Goal: Communication & Community: Answer question/provide support

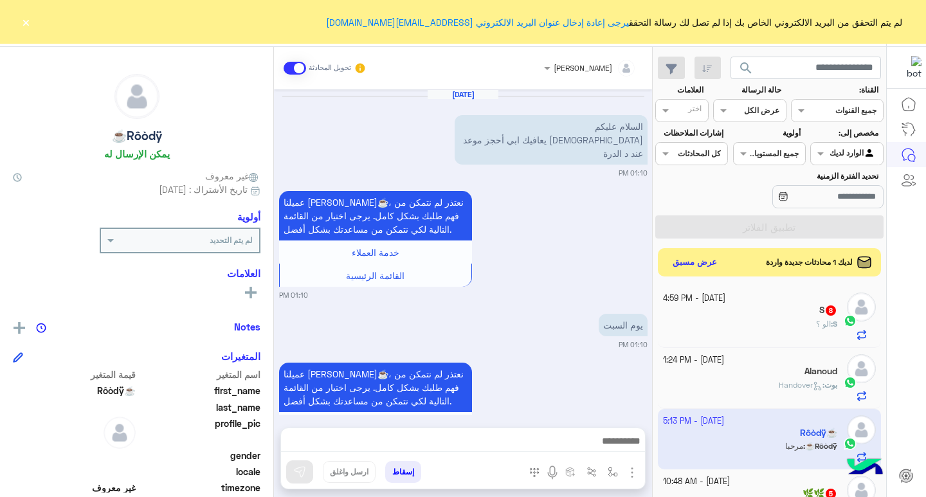
scroll to position [652, 0]
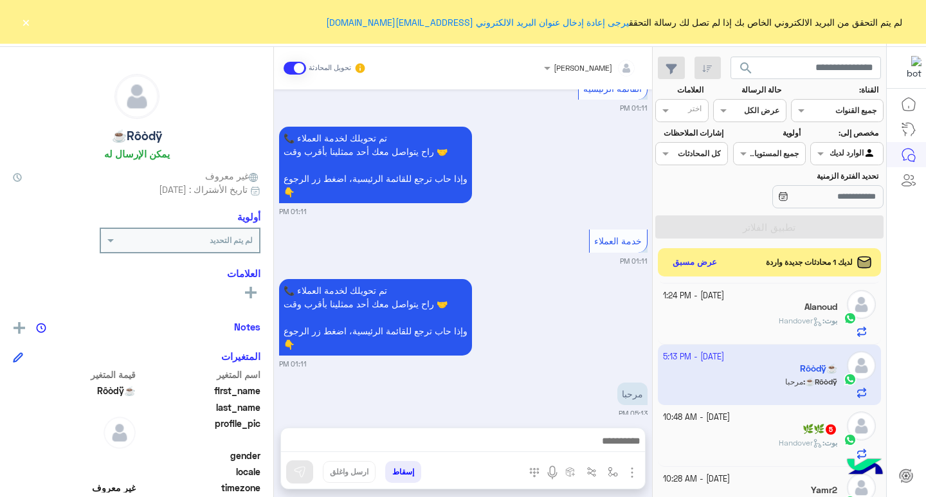
click at [737, 261] on div "لديك 1 محادثات جديدة واردة عرض مسبق" at bounding box center [770, 262] width 224 height 28
click at [701, 265] on button "عرض مسبق" at bounding box center [695, 261] width 54 height 17
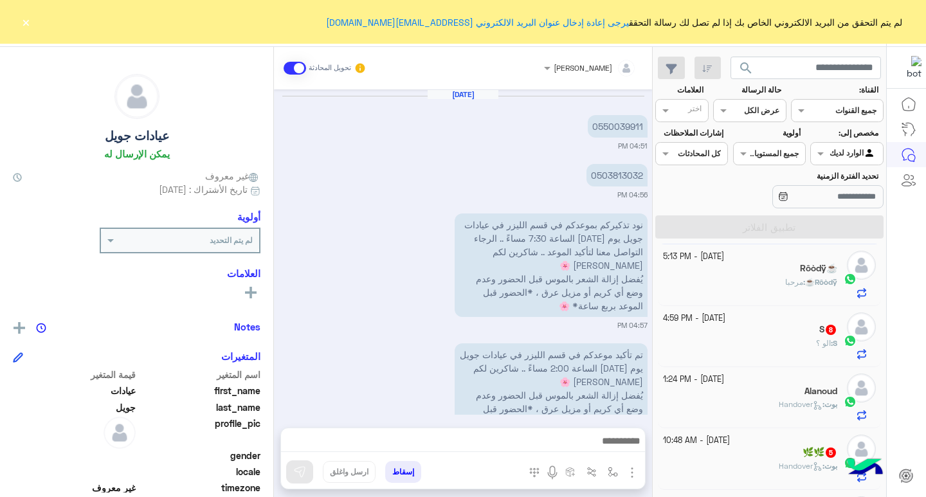
scroll to position [981, 0]
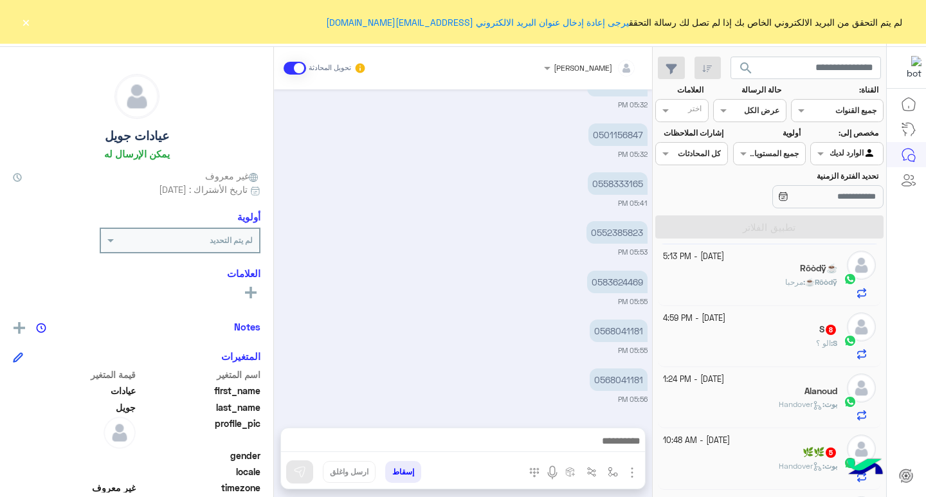
click at [25, 25] on button "×" at bounding box center [25, 21] width 13 height 13
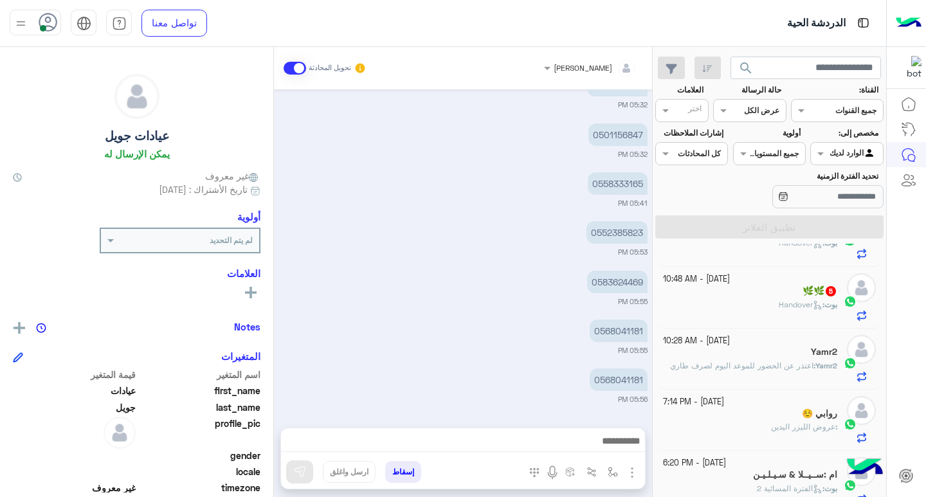
scroll to position [241, 0]
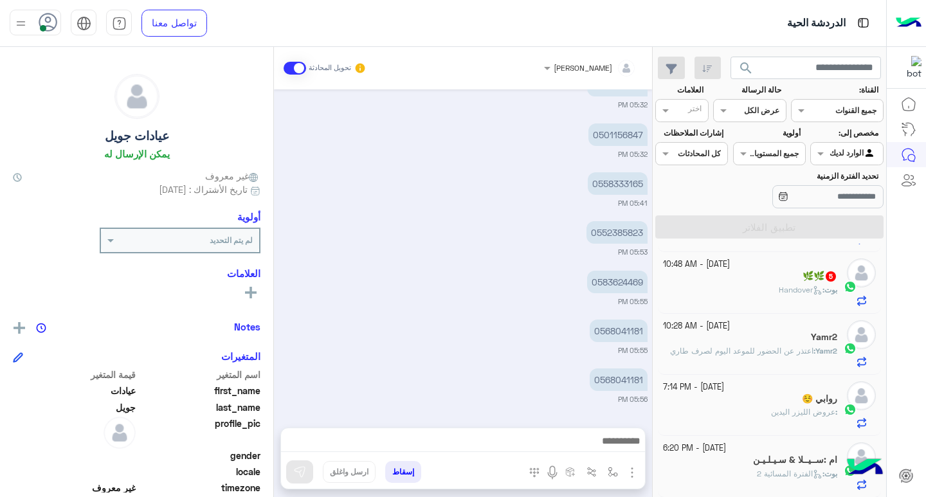
click at [768, 351] on span "اعتذر عن الحضور للموعد اليوم لصرف طاري" at bounding box center [741, 351] width 143 height 10
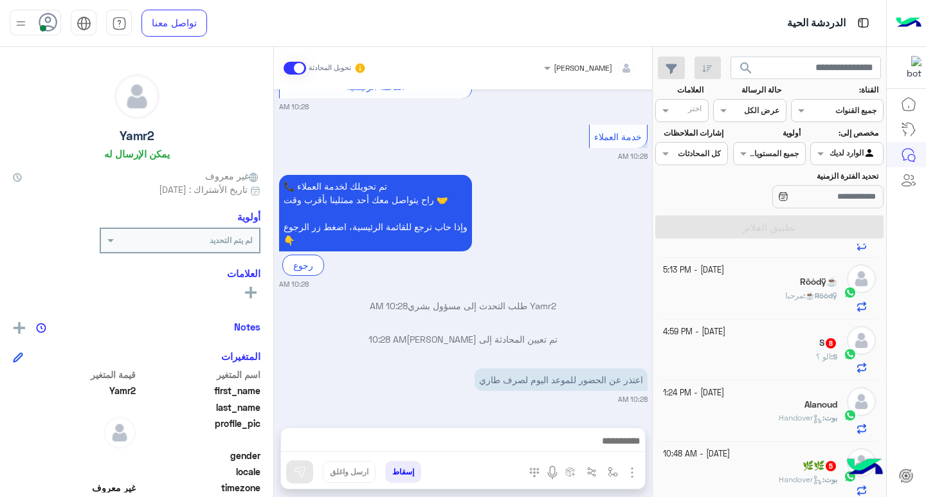
scroll to position [48, 0]
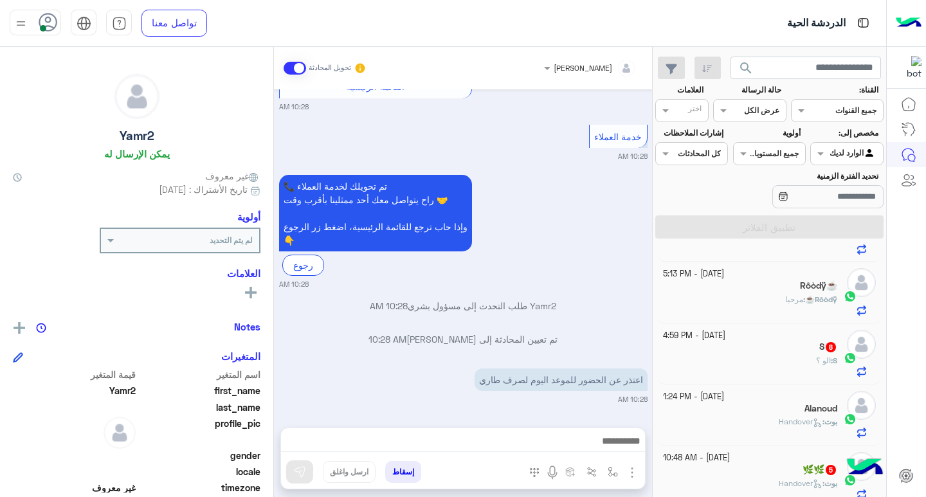
click at [766, 341] on div "S 8" at bounding box center [750, 348] width 175 height 14
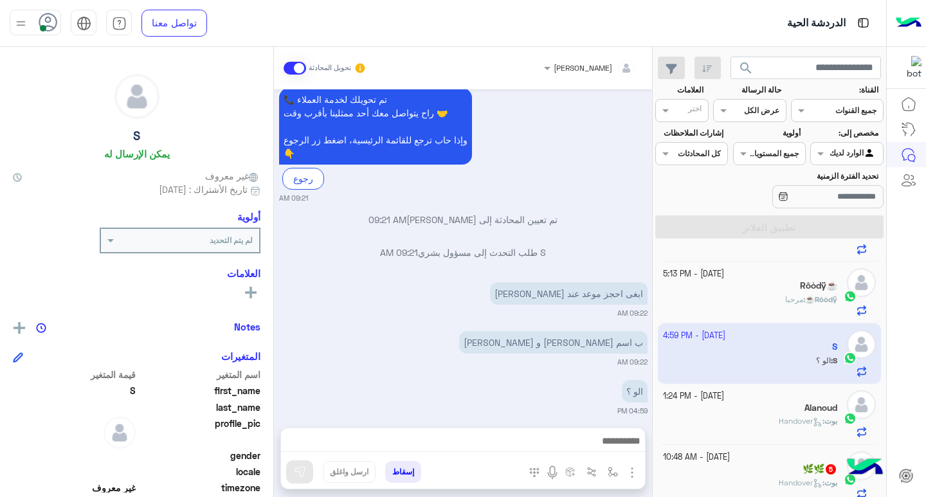
scroll to position [778, 0]
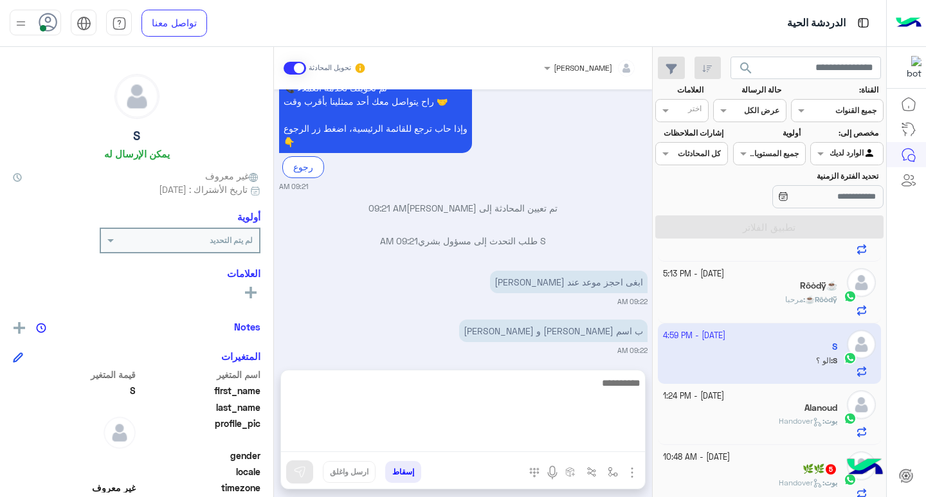
click at [615, 441] on textarea at bounding box center [463, 413] width 364 height 77
type textarea "**********"
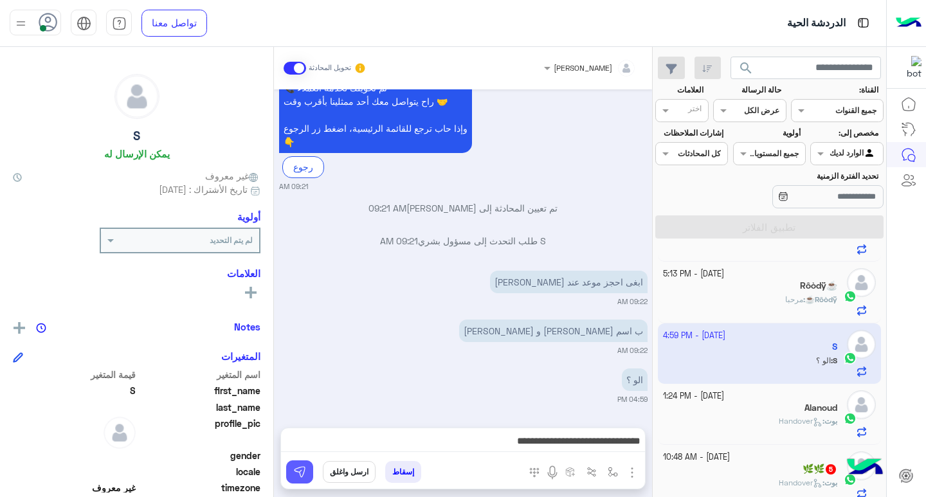
click at [295, 470] on img at bounding box center [299, 472] width 13 height 13
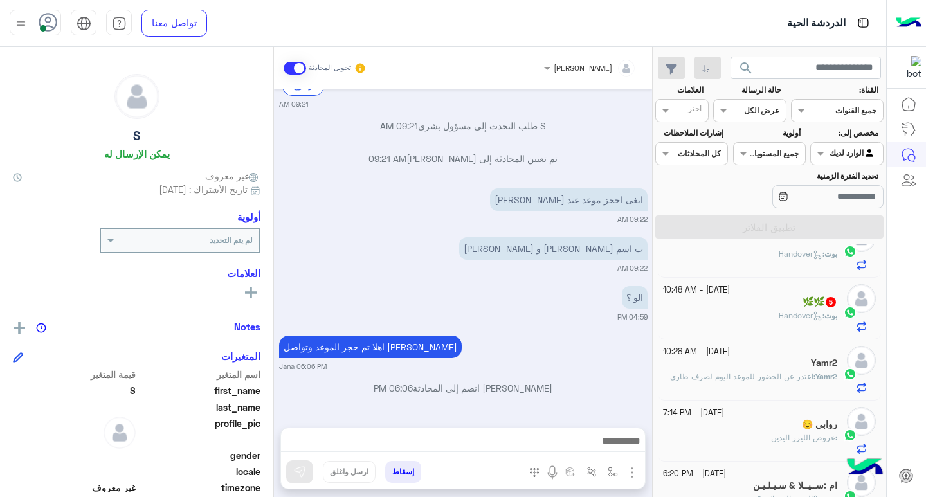
scroll to position [241, 0]
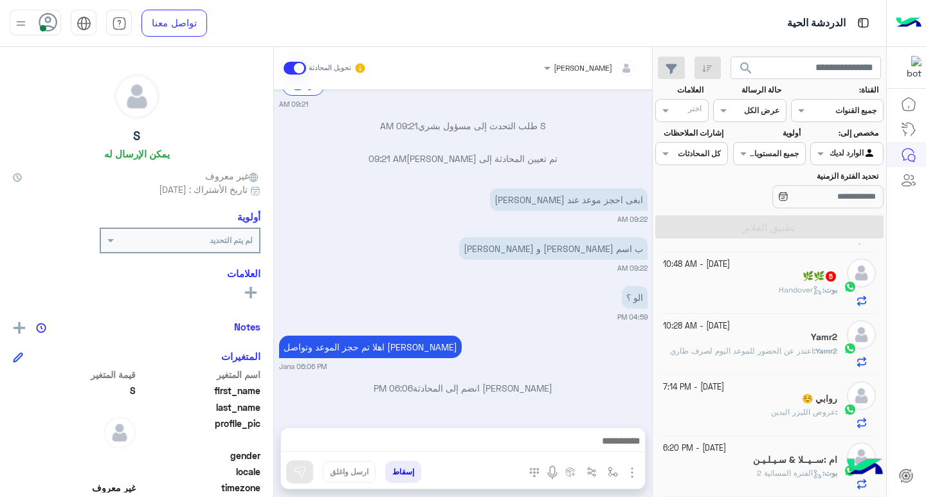
click at [781, 358] on div "Yamr2 : اعتذر عن الحضور للموعد [DATE] لصرف طاري" at bounding box center [750, 356] width 175 height 23
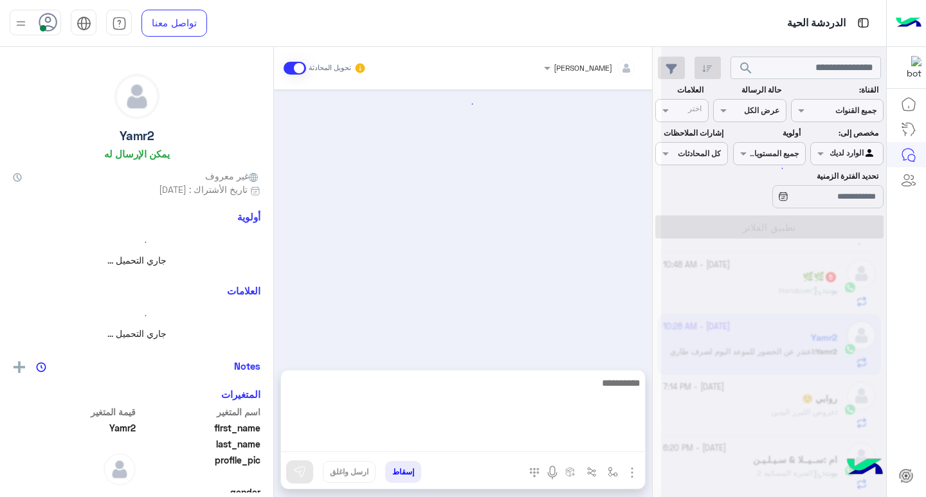
click at [603, 444] on textarea at bounding box center [463, 413] width 364 height 77
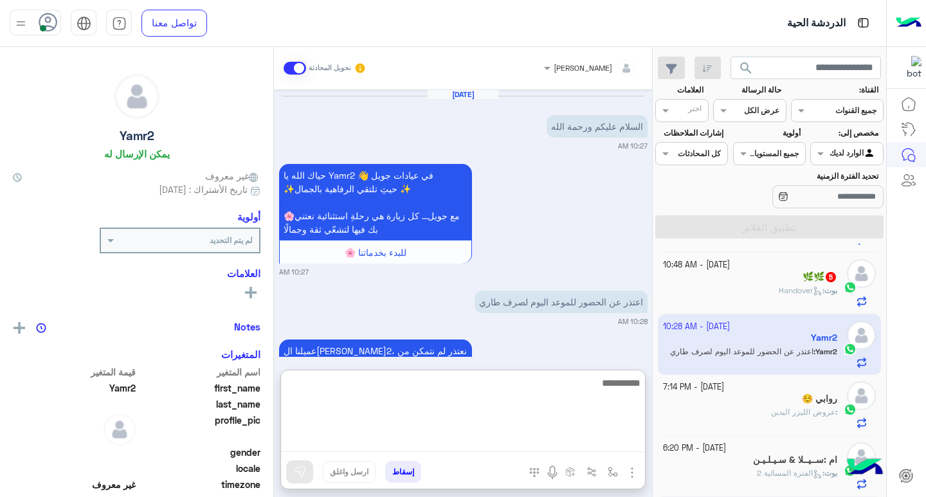
scroll to position [337, 0]
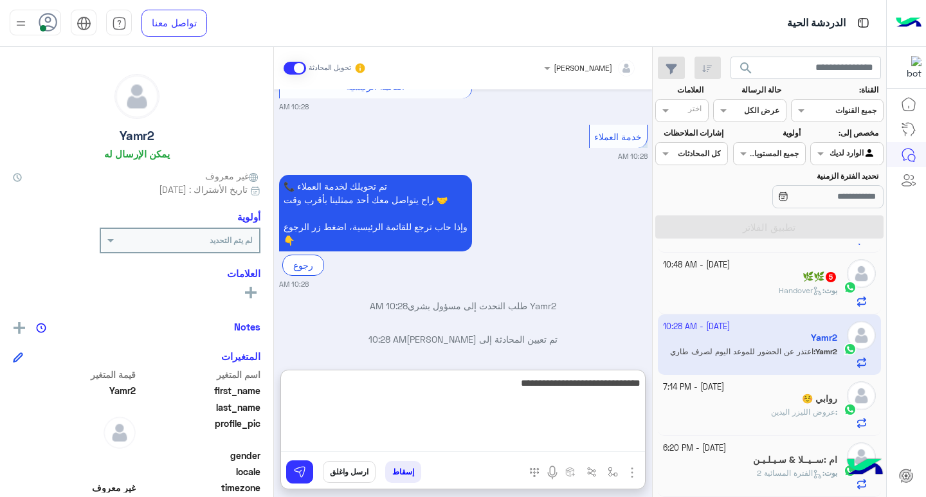
type textarea "**********"
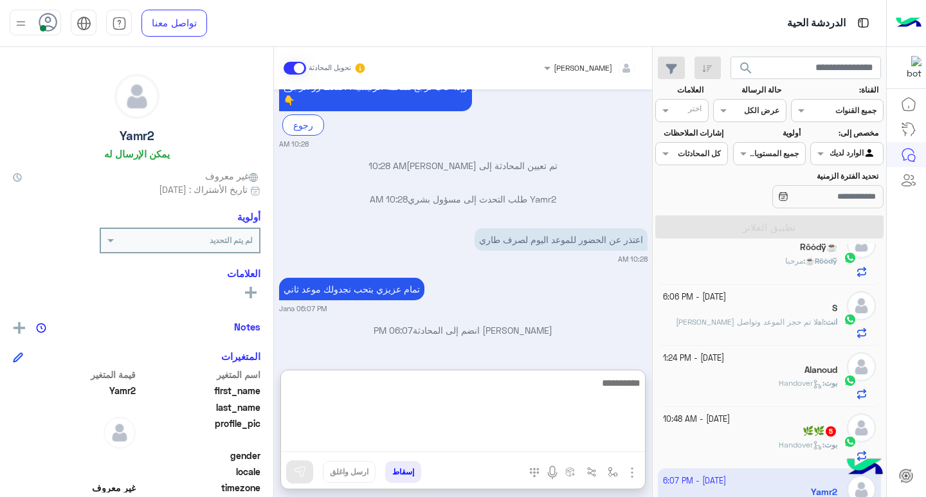
scroll to position [48, 0]
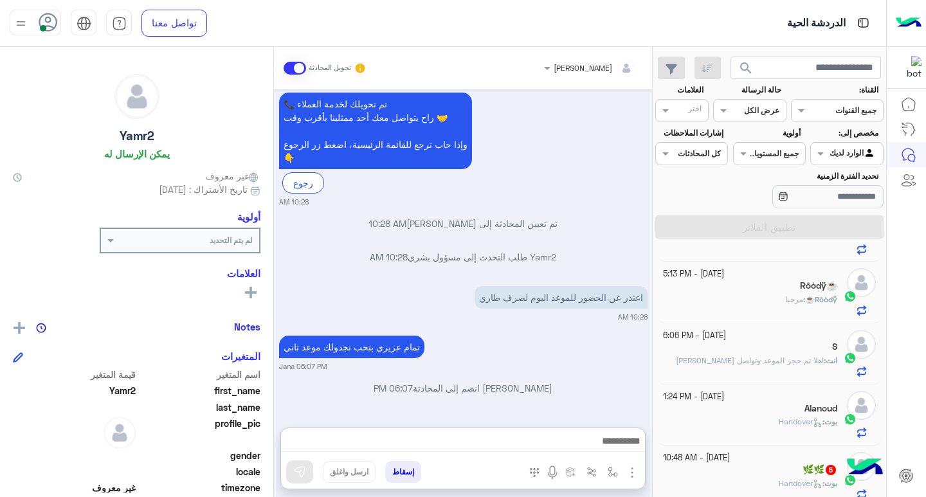
click at [773, 415] on div "Alanoud" at bounding box center [750, 410] width 175 height 14
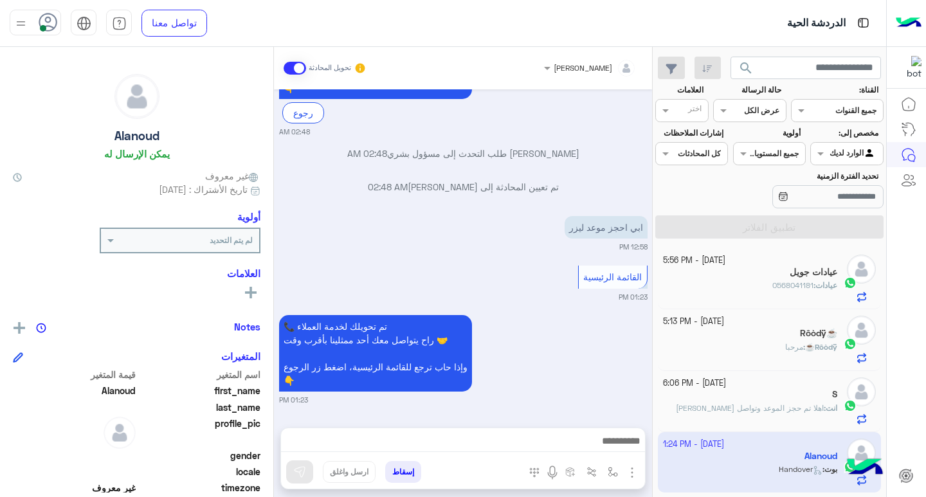
click at [747, 351] on div "Rôòdÿ☕️ : مرحبا" at bounding box center [750, 352] width 175 height 23
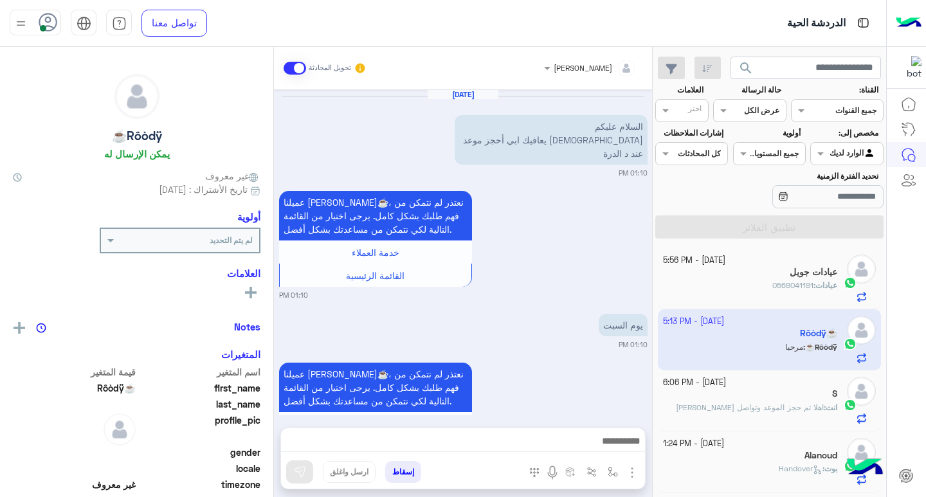
scroll to position [652, 0]
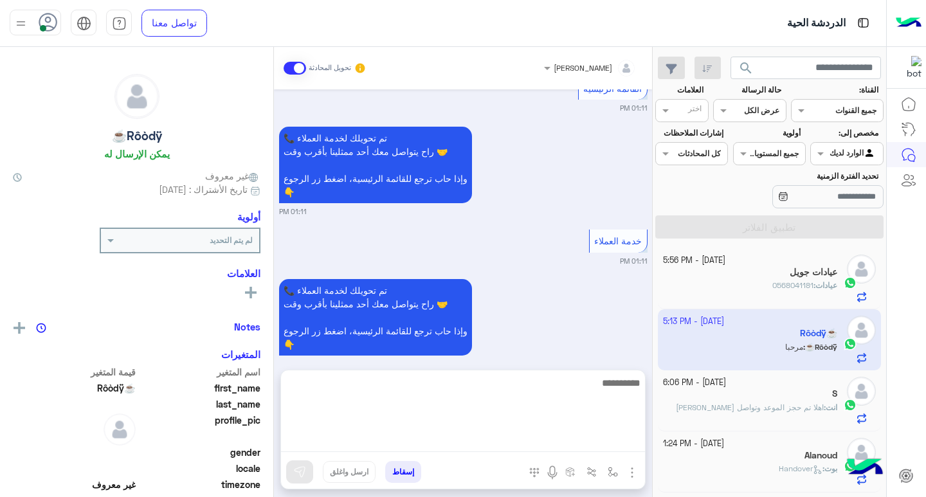
click at [583, 444] on textarea at bounding box center [463, 413] width 364 height 77
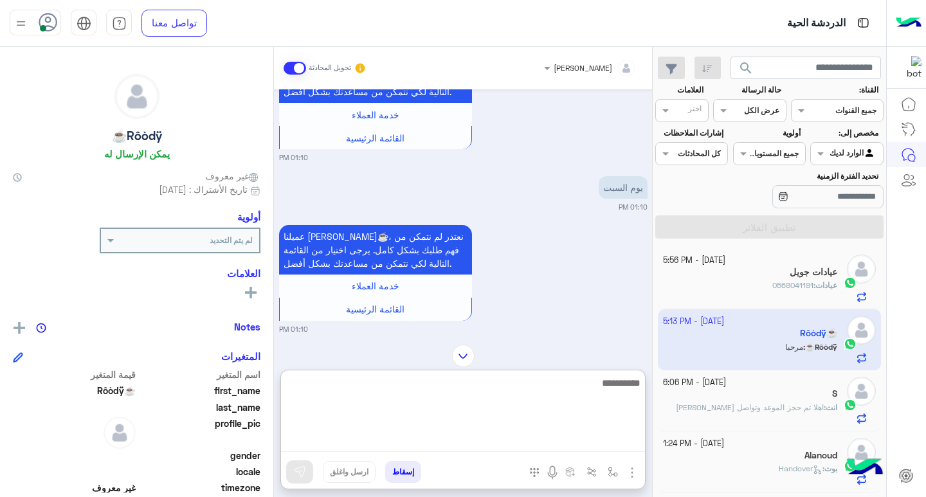
scroll to position [9, 0]
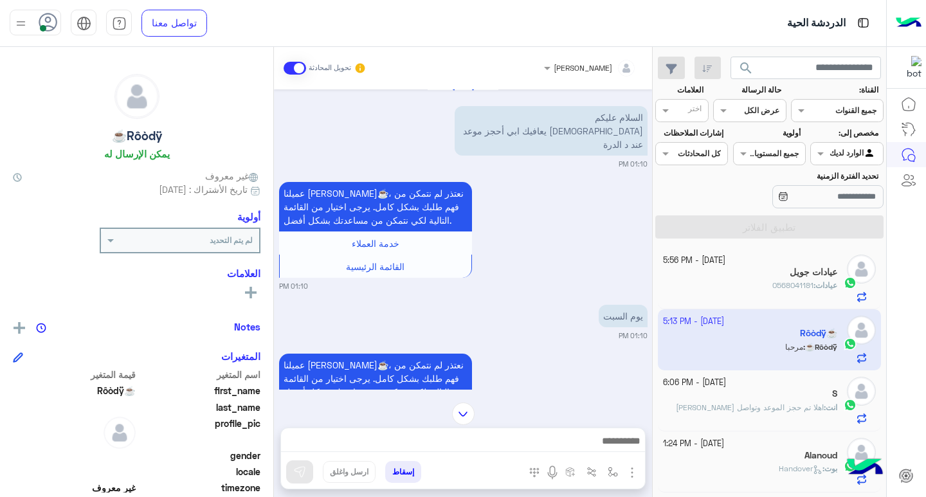
click at [466, 352] on div "[PERSON_NAME] تحويل المحادثة [DATE] السلام عليكم الله يعافيك ابي أحجز موعد عند …" at bounding box center [463, 274] width 378 height 455
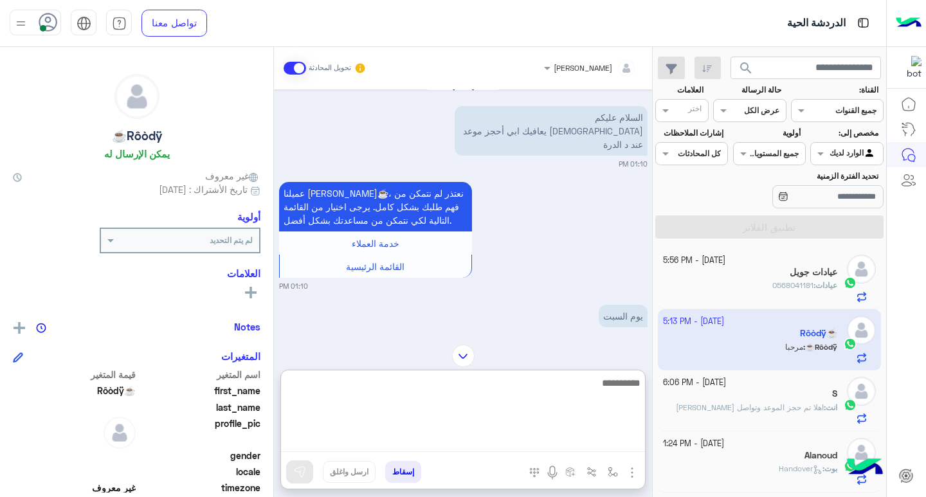
click at [546, 433] on textarea at bounding box center [463, 413] width 364 height 77
type textarea "**********"
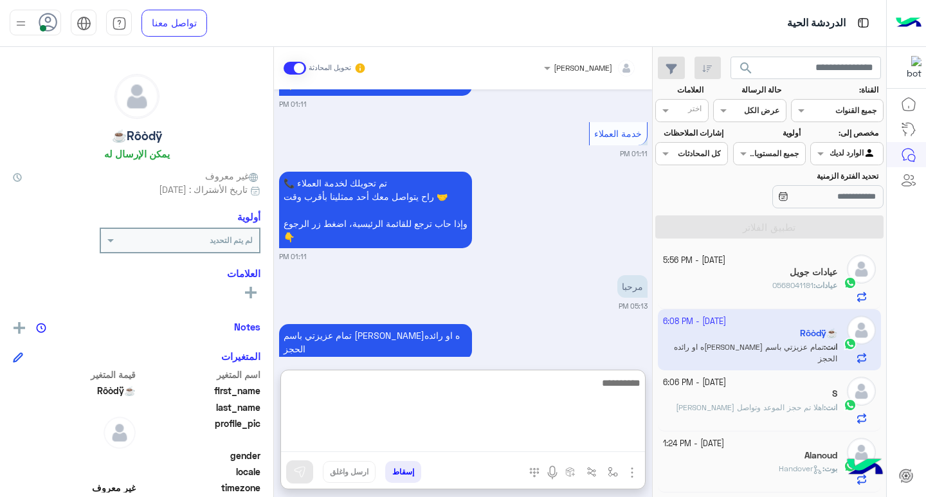
scroll to position [792, 0]
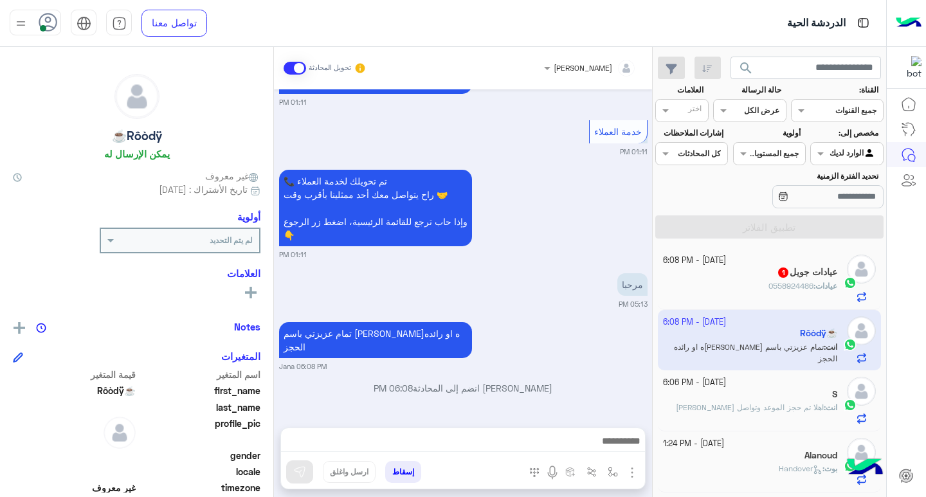
click at [726, 261] on small "[DATE] - 6:08 PM" at bounding box center [694, 261] width 63 height 12
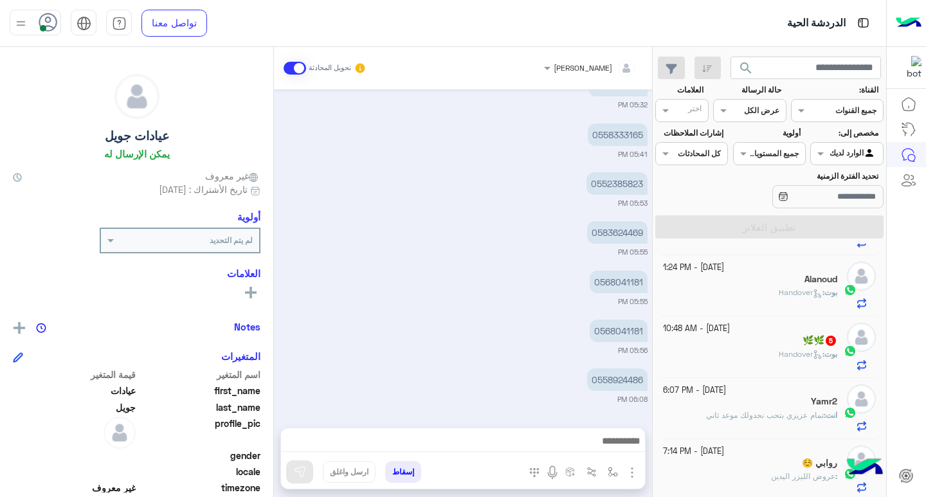
scroll to position [241, 0]
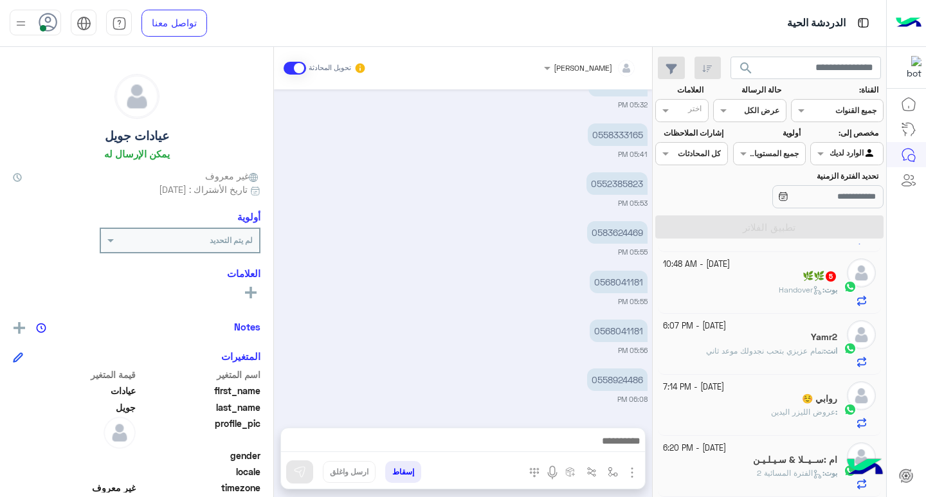
click at [754, 285] on div "بوت : Handover" at bounding box center [750, 295] width 175 height 23
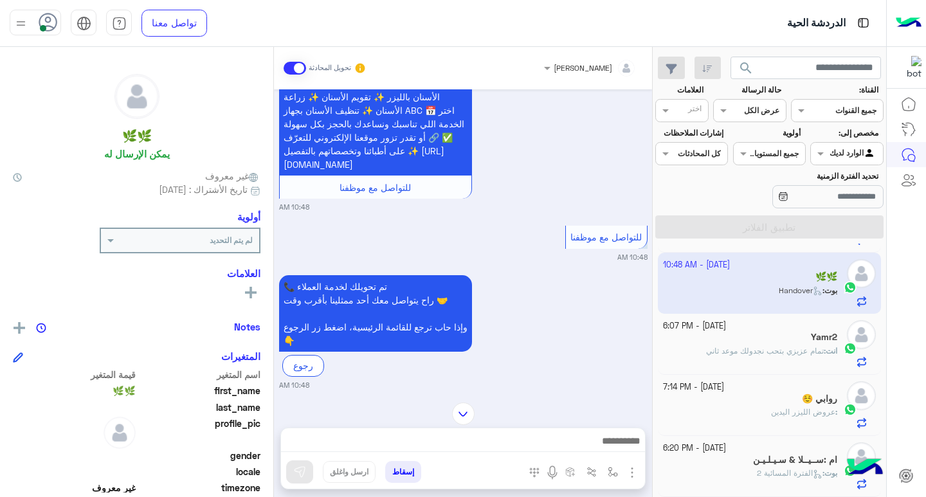
scroll to position [661, 0]
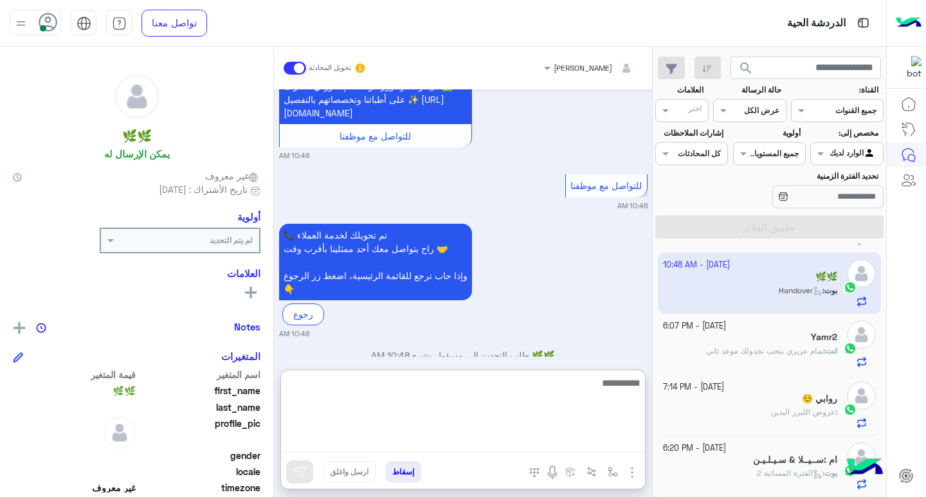
click at [559, 446] on textarea at bounding box center [463, 413] width 364 height 77
type textarea "**********"
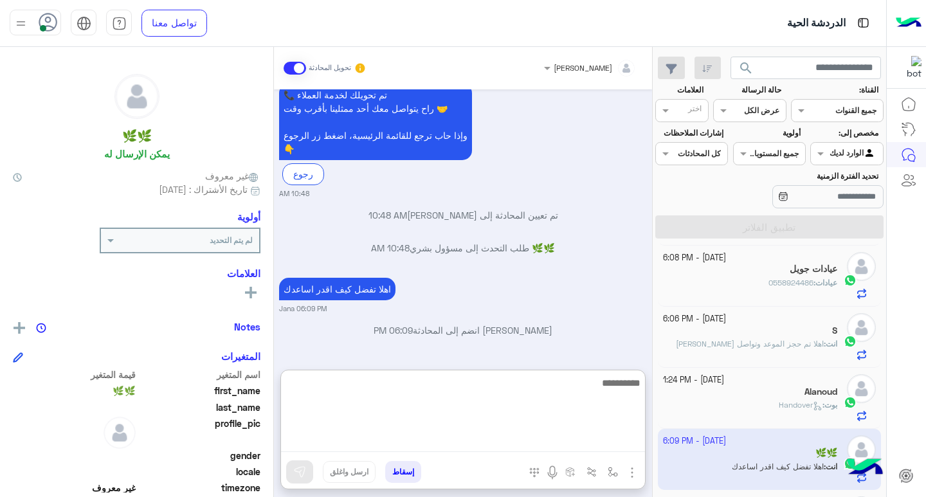
scroll to position [129, 0]
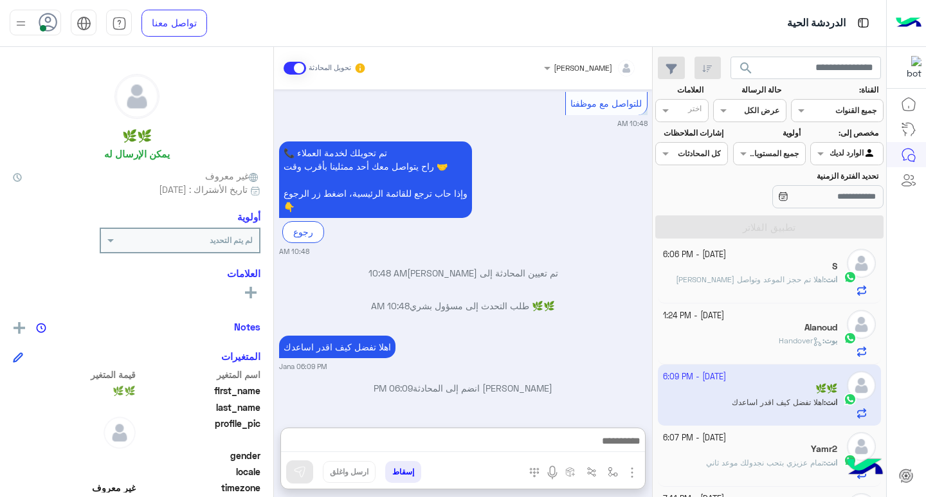
click at [772, 350] on div "بوت : Handover" at bounding box center [750, 346] width 175 height 23
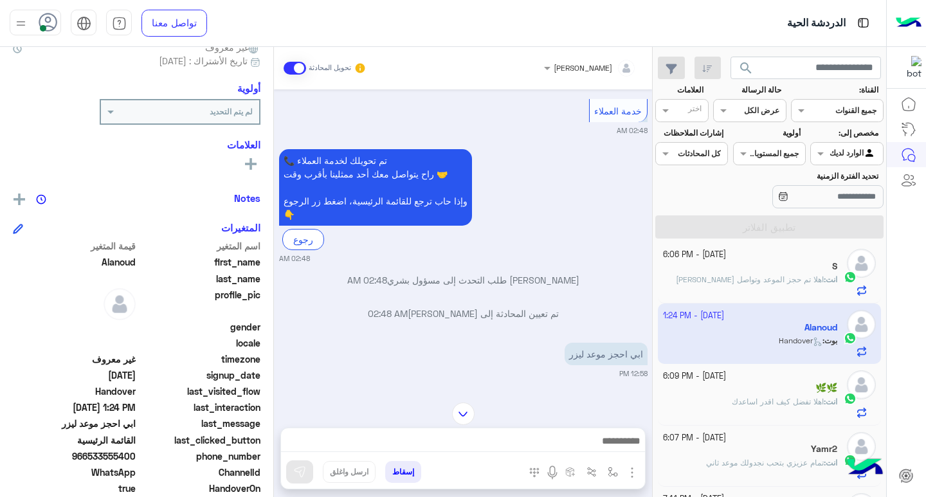
scroll to position [984, 0]
drag, startPoint x: 92, startPoint y: 460, endPoint x: 139, endPoint y: 460, distance: 47.0
click at [139, 460] on div "phone_number [PHONE_NUMBER]" at bounding box center [137, 458] width 248 height 16
click at [100, 459] on span "966533555400" at bounding box center [74, 457] width 123 height 14
drag, startPoint x: 92, startPoint y: 457, endPoint x: 136, endPoint y: 457, distance: 44.4
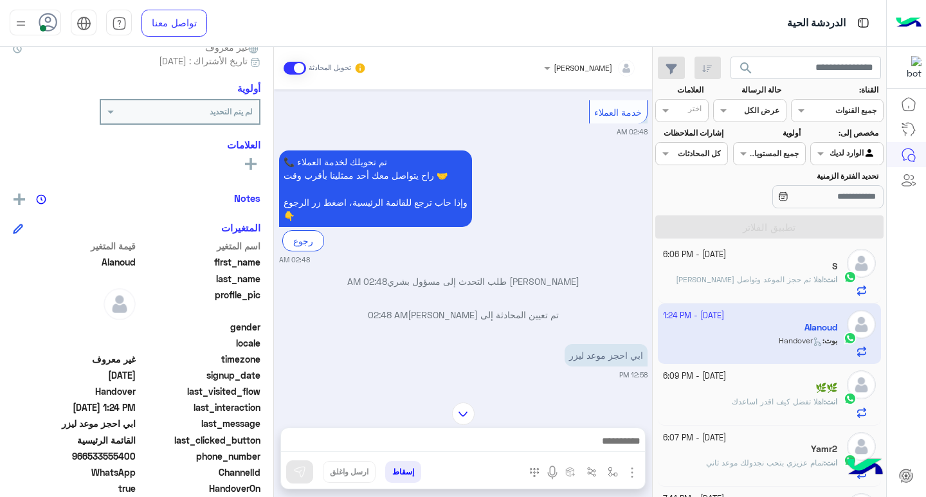
click at [136, 457] on span "966533555400" at bounding box center [74, 457] width 123 height 14
copy span "533555400"
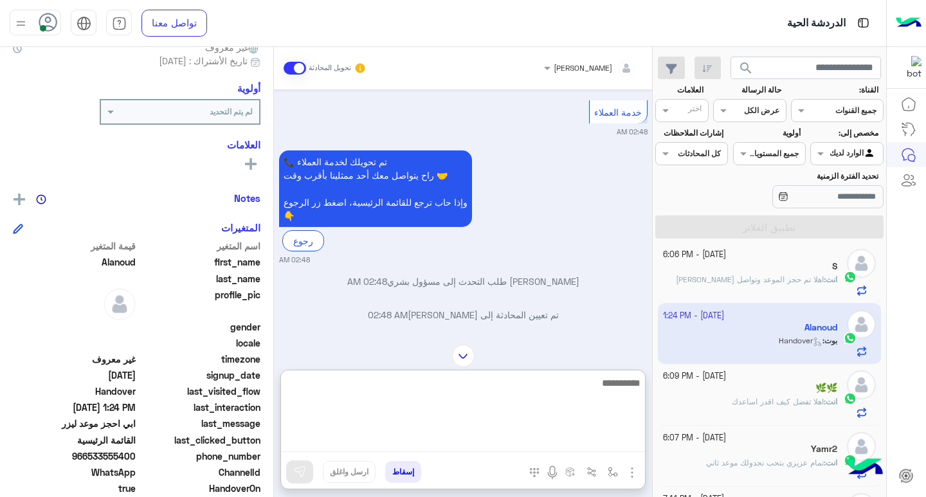
click at [563, 442] on textarea at bounding box center [463, 413] width 364 height 77
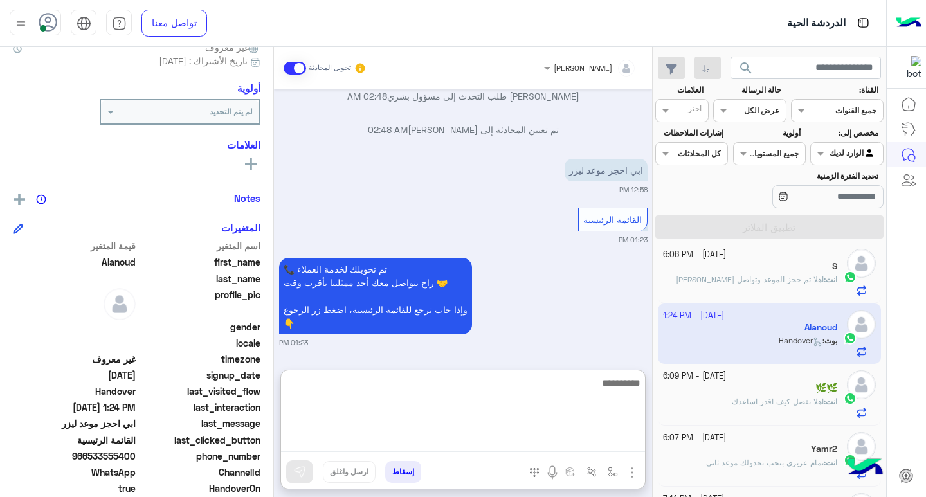
scroll to position [1170, 0]
type textarea "**********"
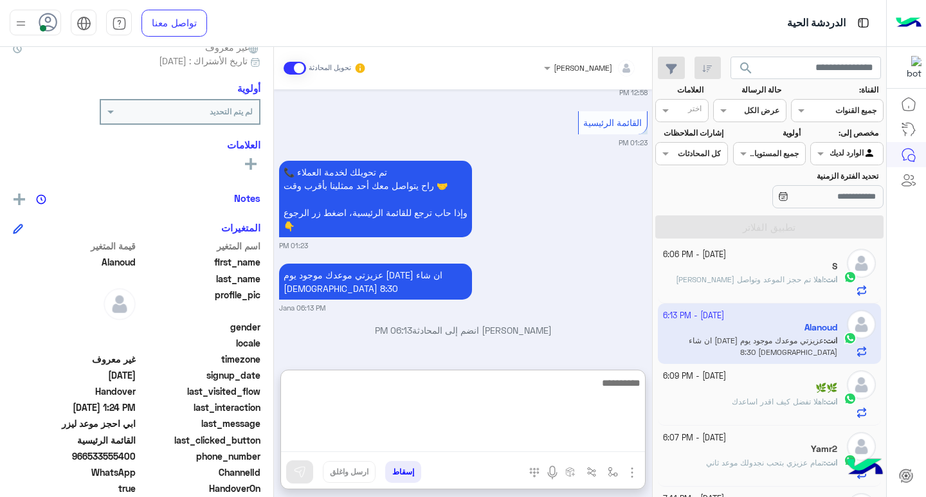
scroll to position [241, 0]
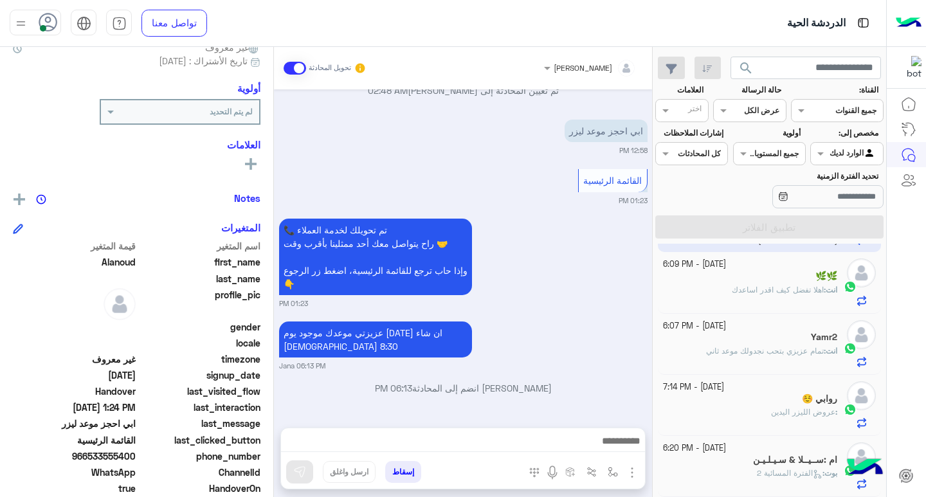
click at [776, 408] on div ": عروض الليزر اليدين" at bounding box center [750, 417] width 175 height 23
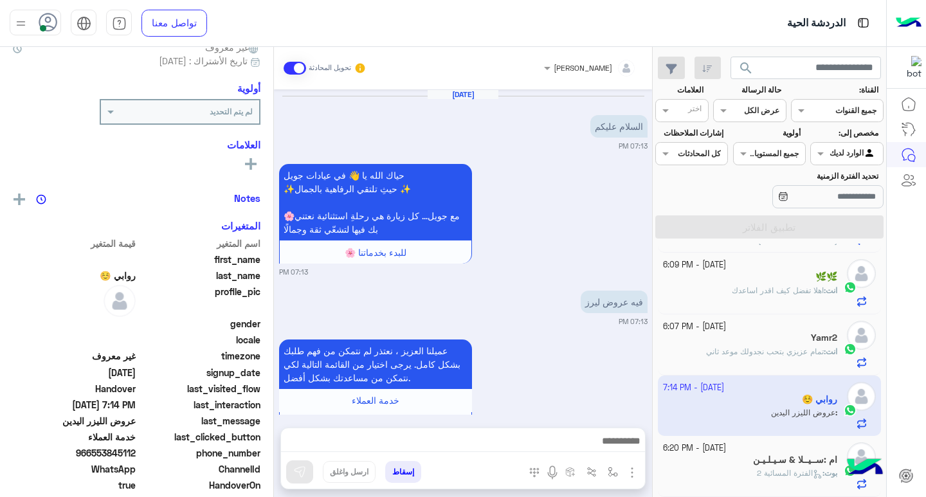
scroll to position [337, 0]
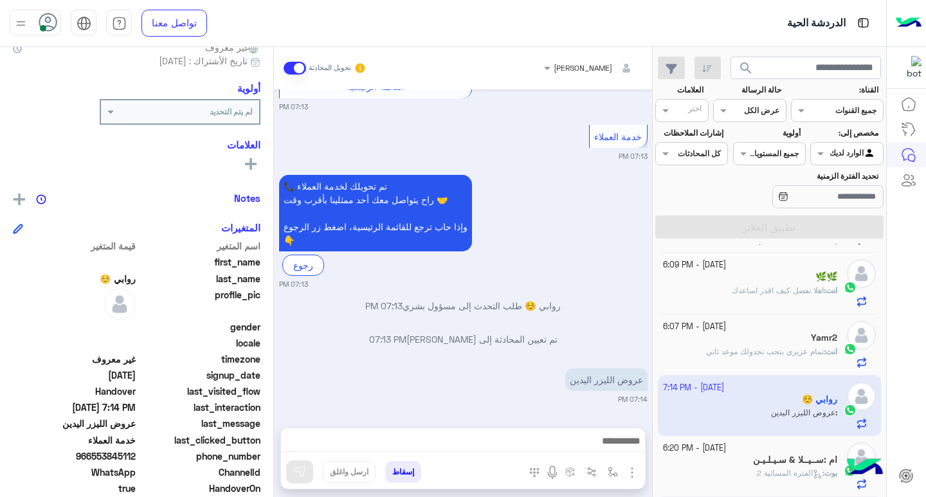
click at [737, 464] on div "ام :ســيــلا & سـيـلـيـن" at bounding box center [750, 462] width 175 height 14
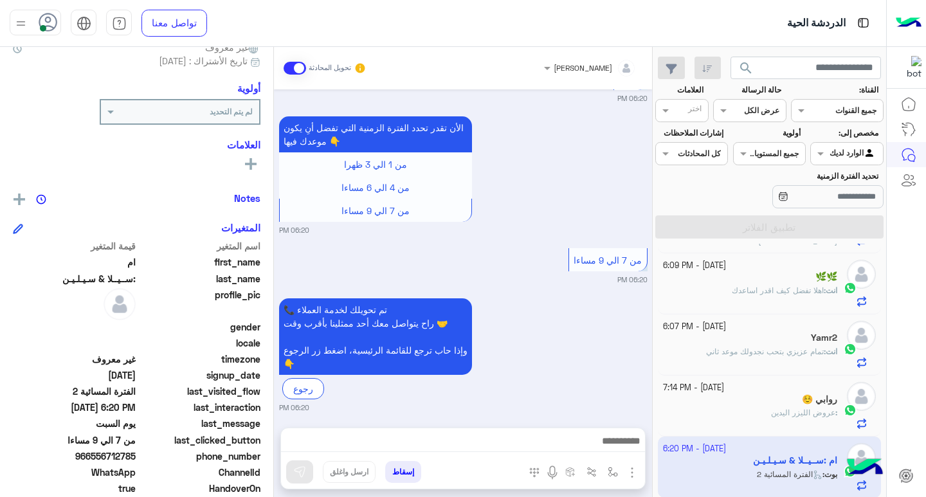
scroll to position [3089, 0]
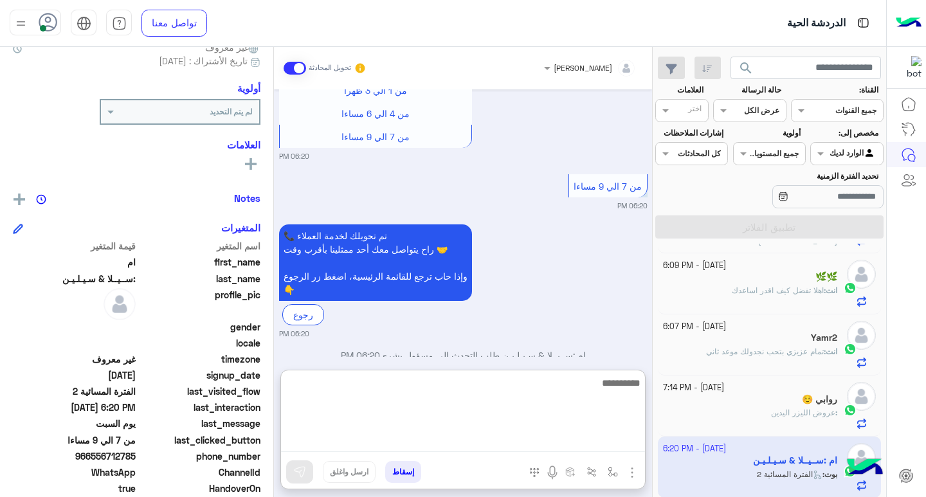
click at [568, 442] on textarea at bounding box center [463, 413] width 364 height 77
type textarea "**********"
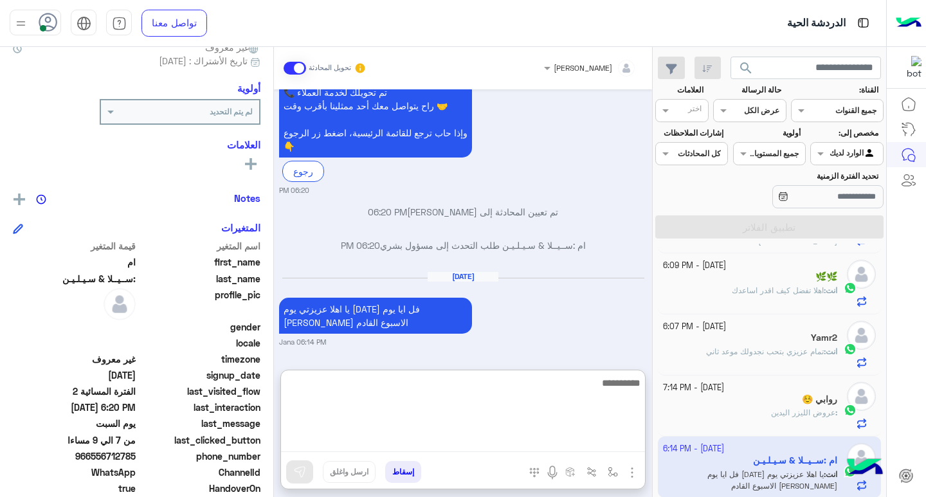
scroll to position [3266, 0]
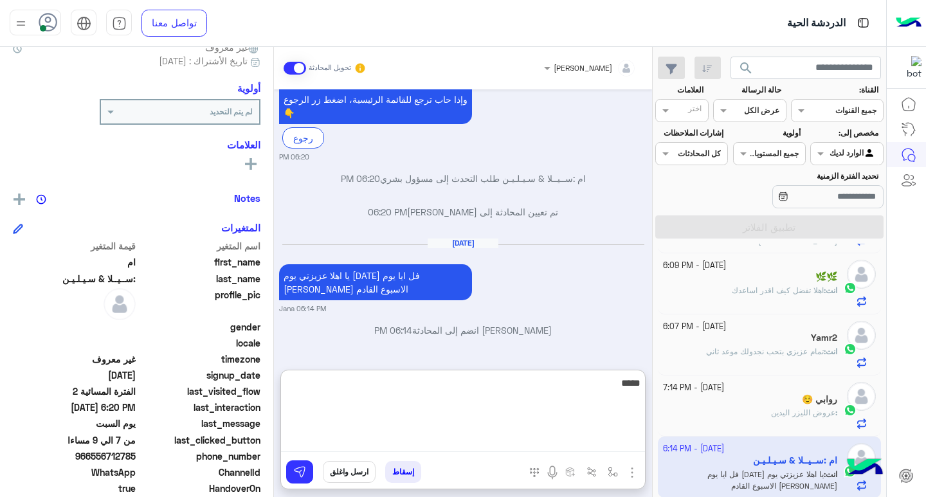
type textarea "******"
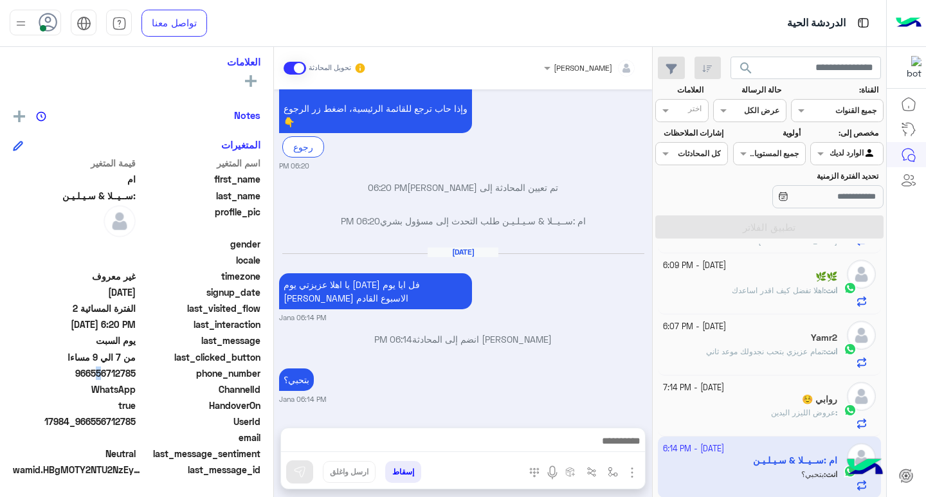
scroll to position [3257, 0]
drag, startPoint x: 93, startPoint y: 374, endPoint x: 136, endPoint y: 378, distance: 43.3
click at [136, 378] on span "966556712785" at bounding box center [74, 374] width 123 height 14
copy span "556712785"
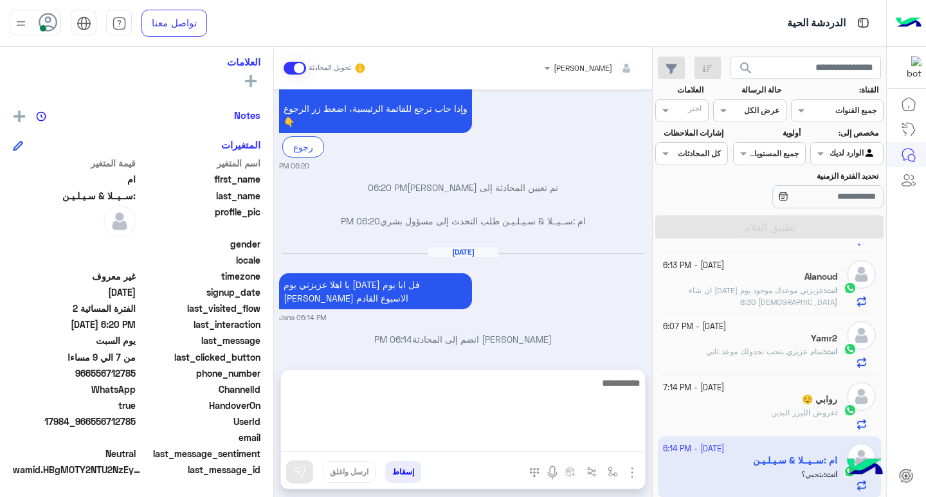
click at [597, 449] on textarea at bounding box center [463, 413] width 364 height 77
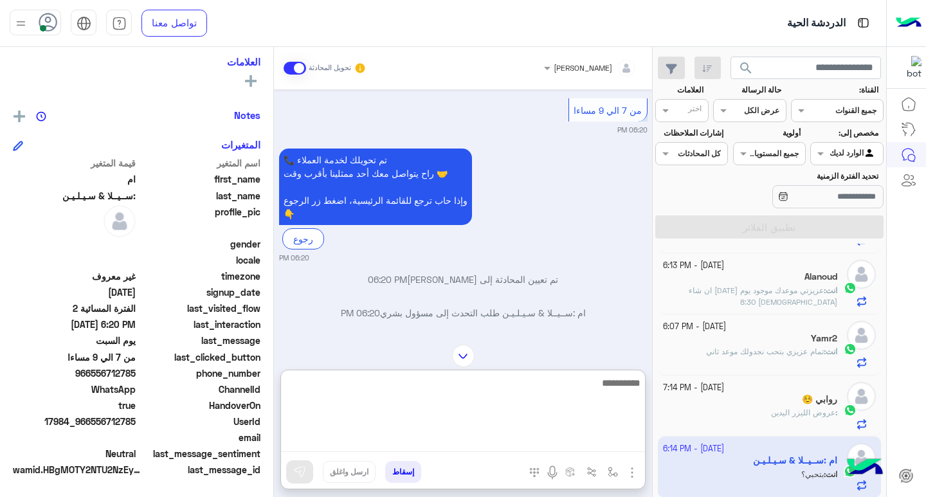
scroll to position [3129, 0]
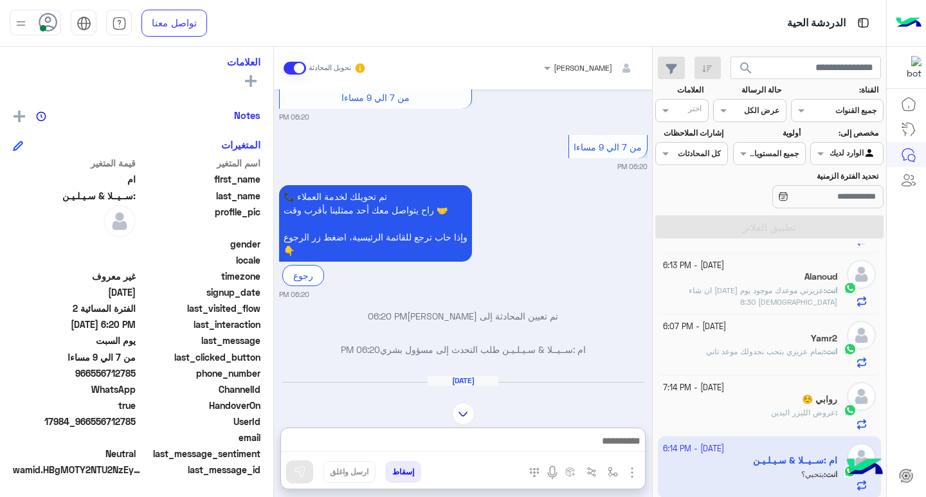
click at [464, 403] on img at bounding box center [463, 414] width 23 height 23
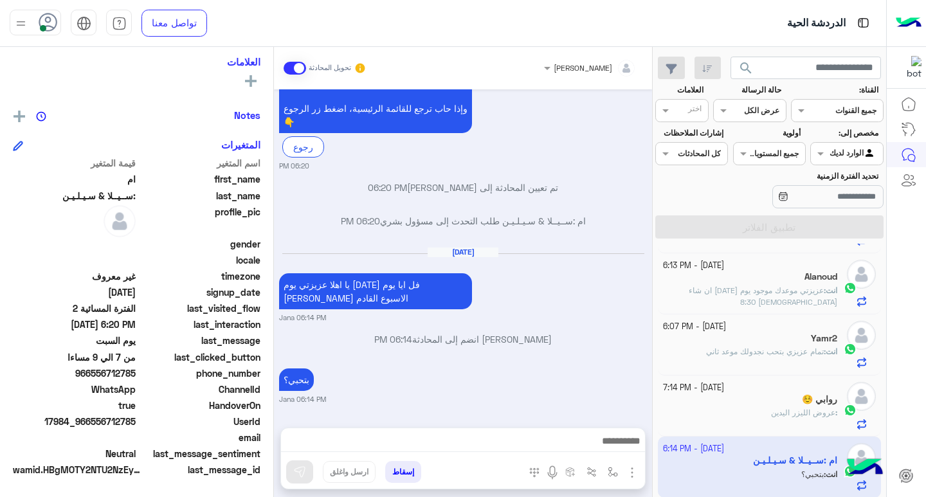
drag, startPoint x: 93, startPoint y: 376, endPoint x: 138, endPoint y: 376, distance: 44.4
click at [138, 376] on div "phone_number [PHONE_NUMBER]" at bounding box center [137, 375] width 248 height 16
copy span "556712785"
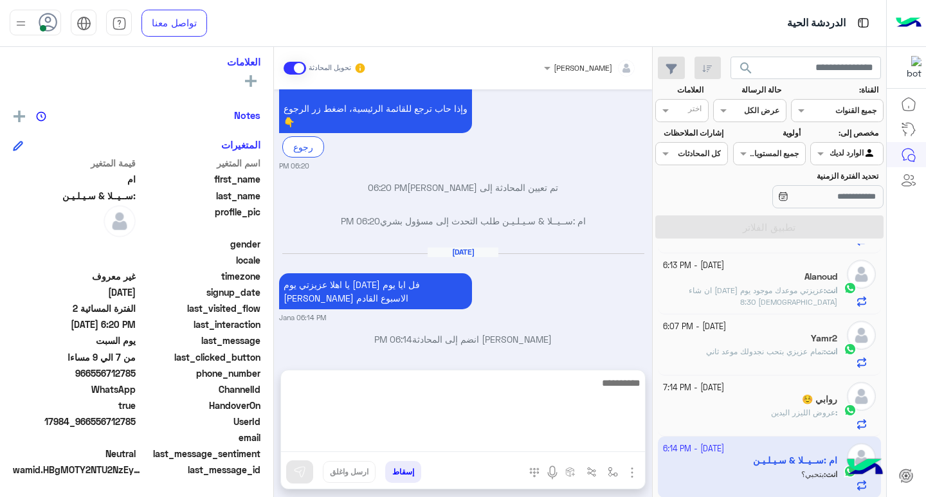
click at [569, 444] on textarea at bounding box center [463, 413] width 364 height 77
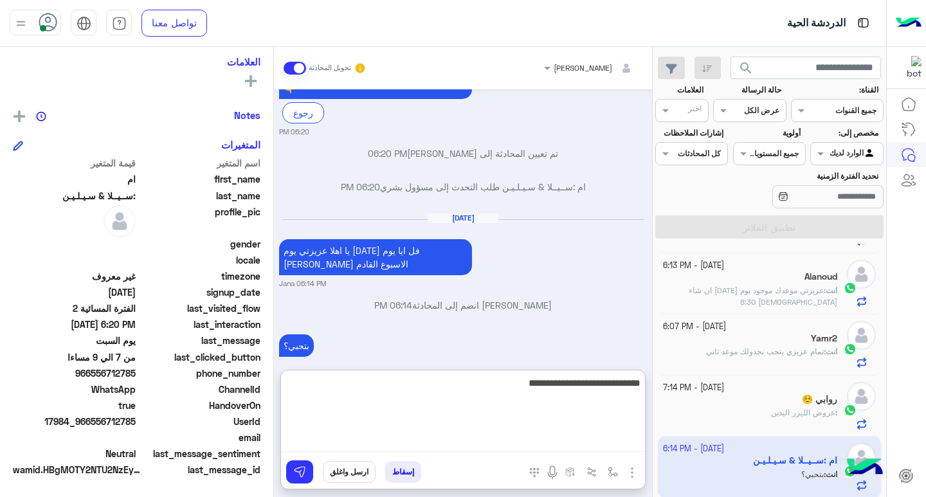
type textarea "**********"
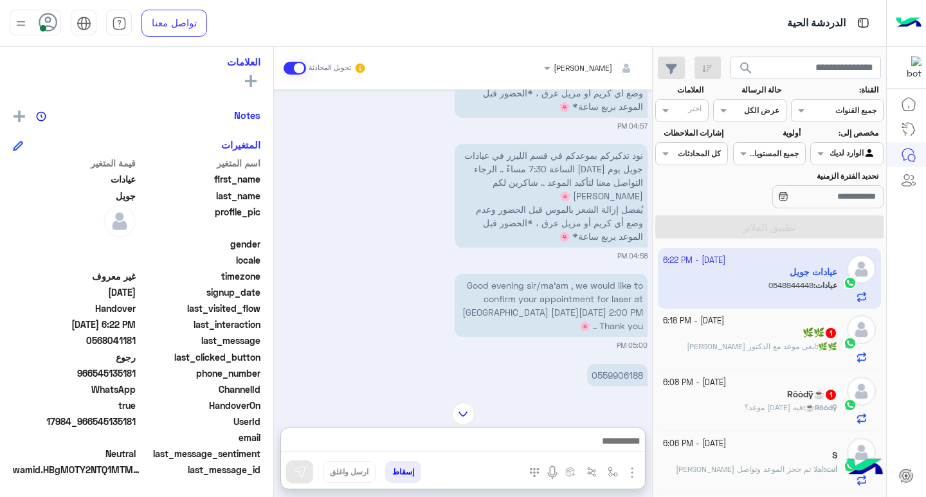
click at [756, 113] on input "text" at bounding box center [765, 110] width 30 height 12
click at [748, 71] on span "search" at bounding box center [745, 67] width 15 height 15
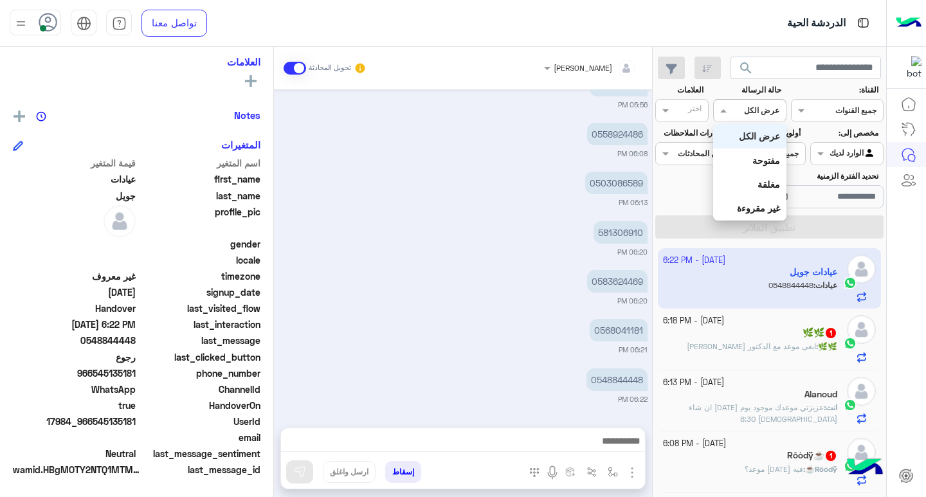
click at [770, 107] on input "text" at bounding box center [765, 110] width 30 height 12
click at [759, 161] on b "مفتوحة" at bounding box center [766, 160] width 28 height 11
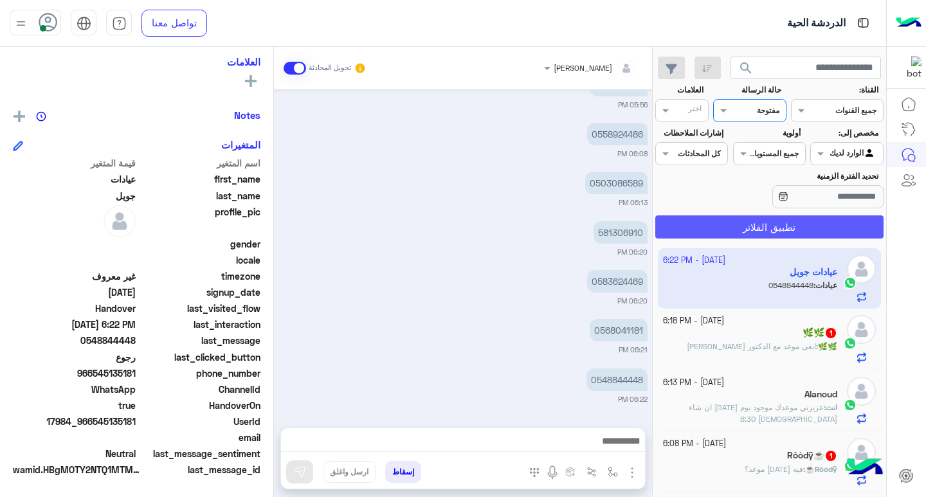
click at [781, 221] on button "تطبيق الفلاتر" at bounding box center [769, 226] width 228 height 23
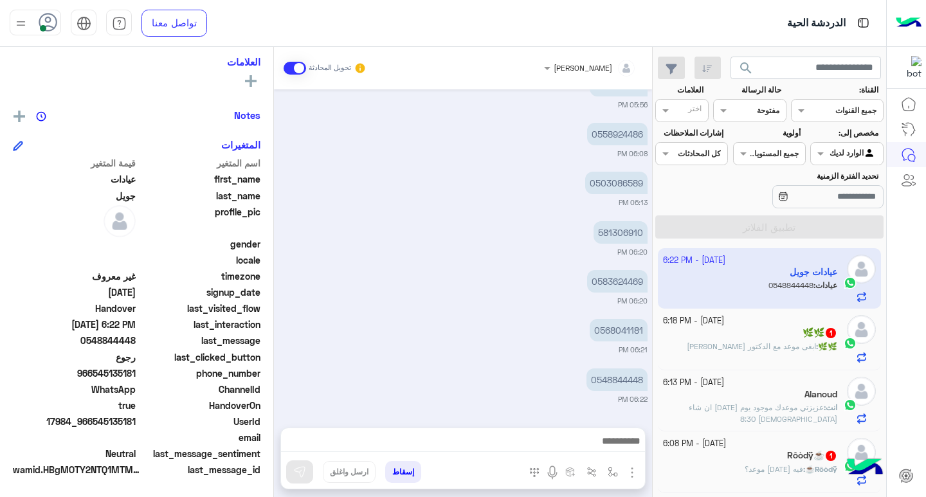
click at [737, 73] on button "search" at bounding box center [747, 71] width 32 height 28
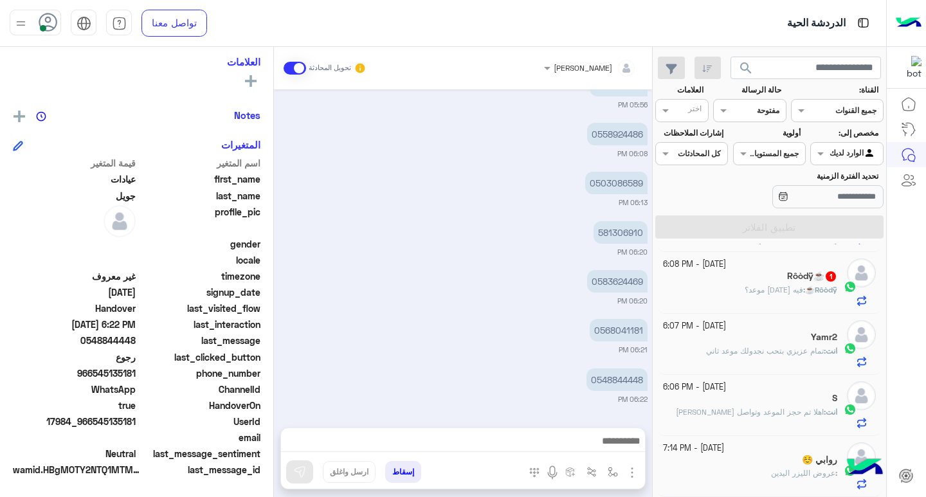
scroll to position [850, 0]
